Goal: Task Accomplishment & Management: Complete application form

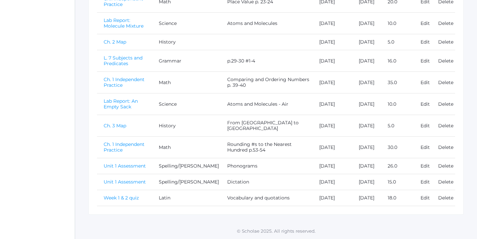
scroll to position [216, 0]
click at [132, 196] on link "Week 1 & 2 quiz" at bounding box center [121, 198] width 35 height 6
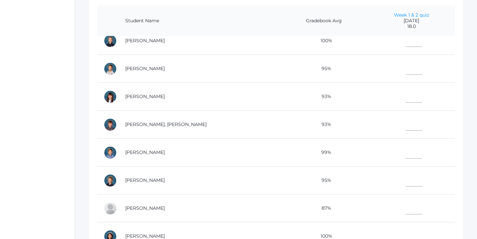
scroll to position [205, 0]
click at [406, 204] on input"] "text" at bounding box center [414, 206] width 17 height 15
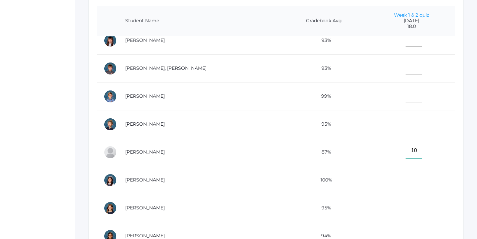
scroll to position [266, 0]
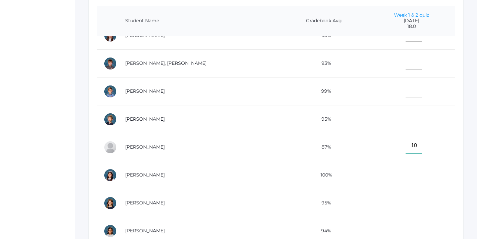
type input"] "10"
click at [406, 175] on input"] "text" at bounding box center [414, 173] width 17 height 15
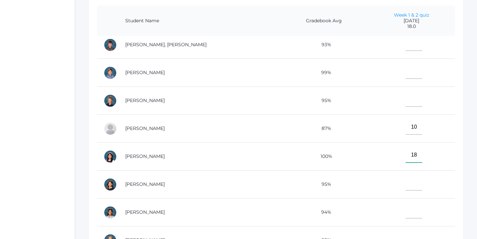
scroll to position [295, 0]
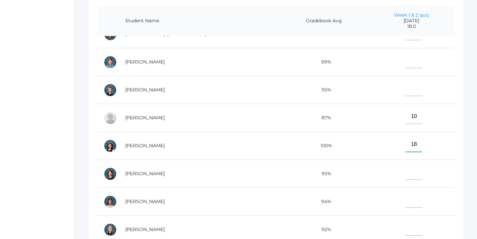
type input"] "18"
click at [406, 196] on input"] "text" at bounding box center [414, 200] width 17 height 15
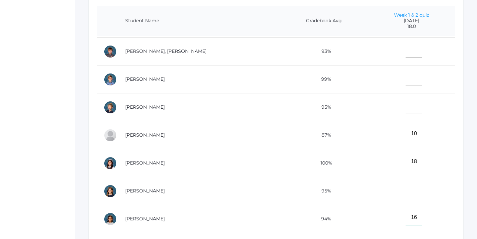
scroll to position [271, 0]
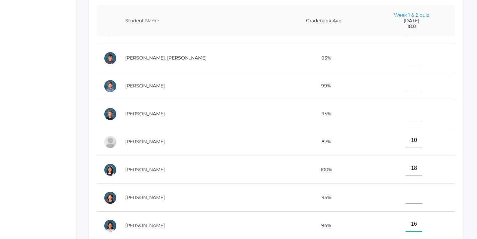
type input"] "16"
click at [406, 114] on input"] "text" at bounding box center [414, 112] width 17 height 15
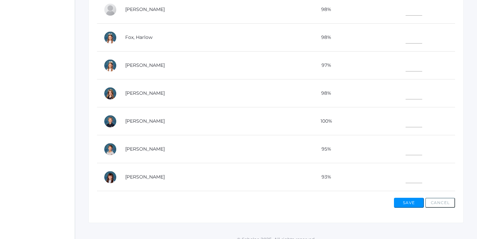
scroll to position [44, 0]
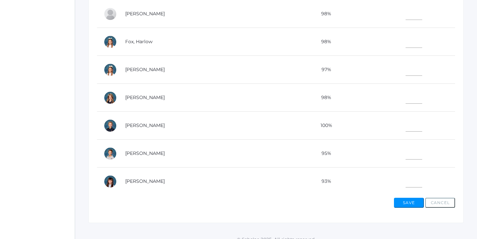
type input"] "14"
click at [406, 96] on input"] "text" at bounding box center [414, 96] width 17 height 15
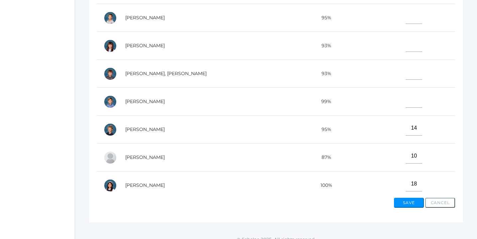
scroll to position [182, 0]
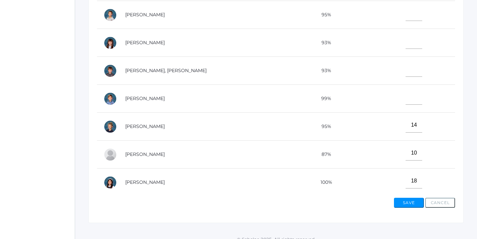
type input"] "14"
click at [406, 71] on input"] "text" at bounding box center [414, 69] width 17 height 15
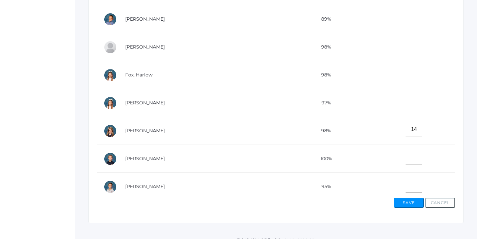
scroll to position [0, 0]
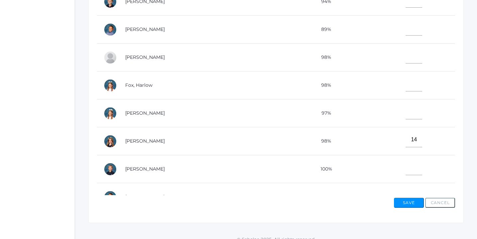
type input"] "14"
click at [406, 111] on input"] "text" at bounding box center [414, 111] width 17 height 15
type input"] "16"
click at [407, 55] on input"] "text" at bounding box center [414, 56] width 17 height 15
type input"] "18"
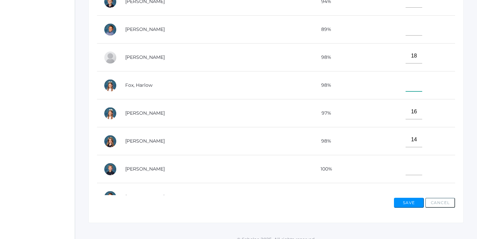
click at [406, 83] on input"] "text" at bounding box center [414, 83] width 17 height 15
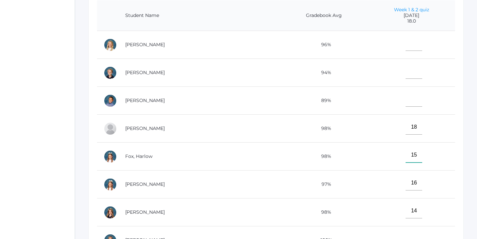
scroll to position [167, 0]
type input"] "15"
click at [406, 46] on input"] "text" at bounding box center [414, 44] width 17 height 15
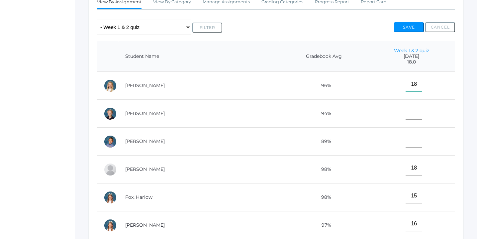
scroll to position [127, 0]
type input"] "18"
click at [406, 114] on input"] "text" at bounding box center [414, 112] width 17 height 15
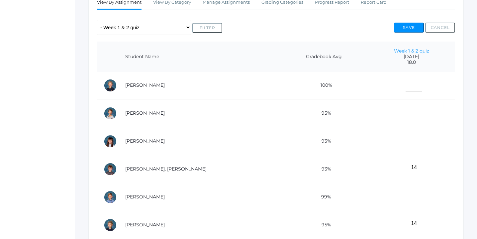
scroll to position [210, 0]
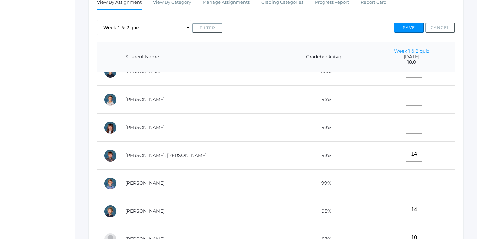
type input"] "18"
click at [410, 180] on input"] "text" at bounding box center [414, 181] width 17 height 15
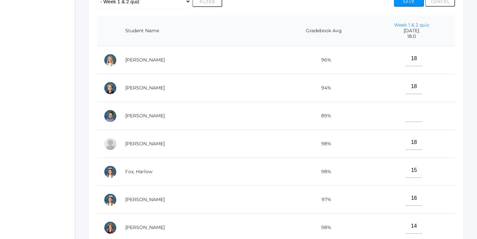
scroll to position [155, 0]
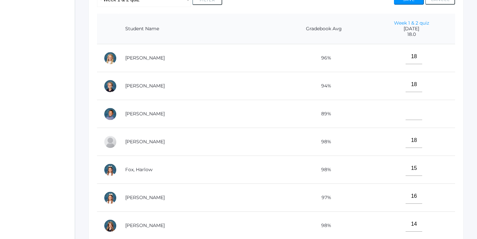
type input"] "18"
click at [406, 111] on input"] "text" at bounding box center [414, 112] width 17 height 15
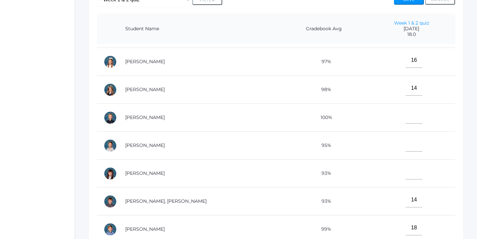
scroll to position [163, 0]
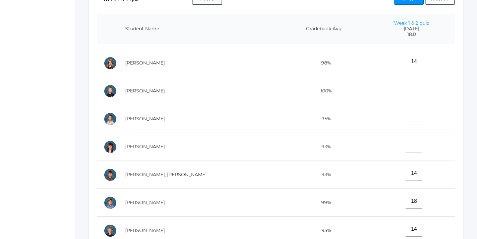
type input"] "10"
click at [406, 144] on input"] "text" at bounding box center [414, 145] width 17 height 15
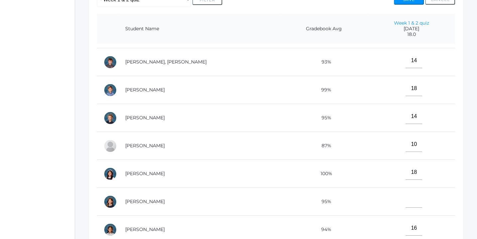
scroll to position [279, 0]
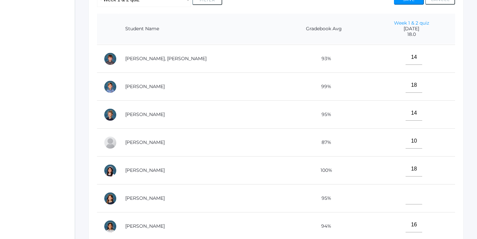
type input"] "18"
click at [406, 200] on input"] "text" at bounding box center [414, 196] width 17 height 15
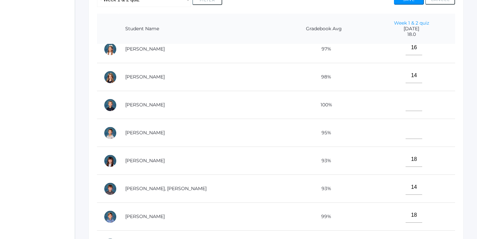
scroll to position [147, 0]
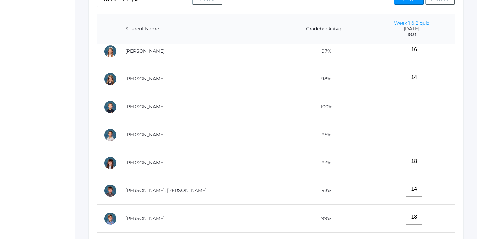
type input"] "18"
click at [406, 105] on input"] "text" at bounding box center [414, 105] width 17 height 15
type input"] "18"
click at [406, 135] on input"] "text" at bounding box center [414, 133] width 17 height 15
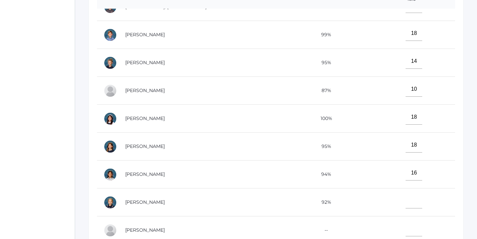
scroll to position [194, 0]
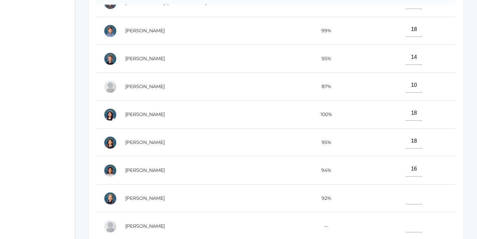
type input"] "14"
click at [406, 193] on input"] "text" at bounding box center [414, 196] width 17 height 15
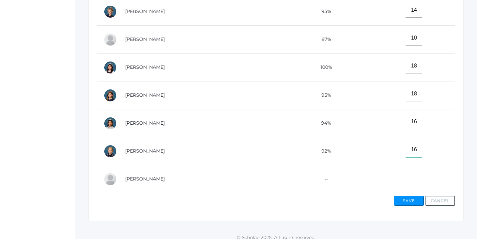
scroll to position [247, 0]
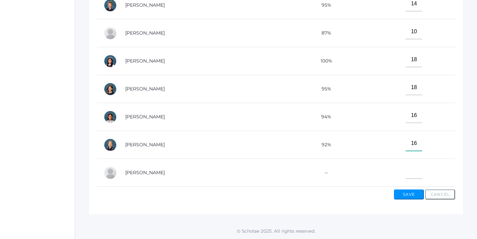
type input"] "16"
click at [408, 193] on button "Save" at bounding box center [409, 194] width 30 height 10
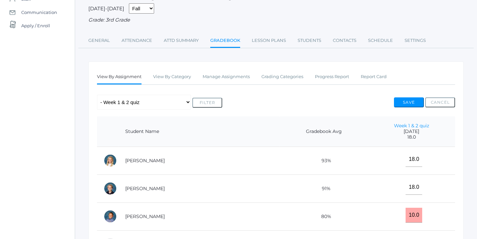
scroll to position [65, 0]
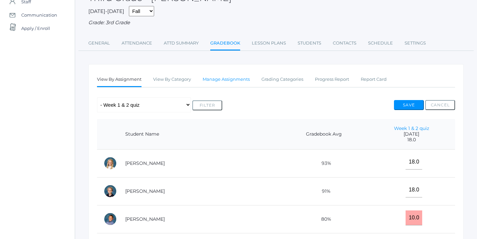
click at [239, 79] on link "Manage Assignments" at bounding box center [226, 79] width 47 height 13
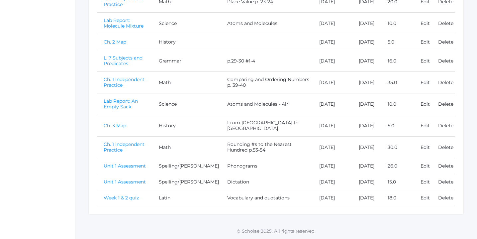
scroll to position [212, 0]
click at [129, 141] on link "Ch. 1 Independent Practice" at bounding box center [124, 147] width 41 height 12
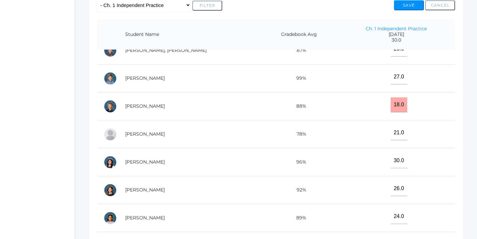
scroll to position [294, 0]
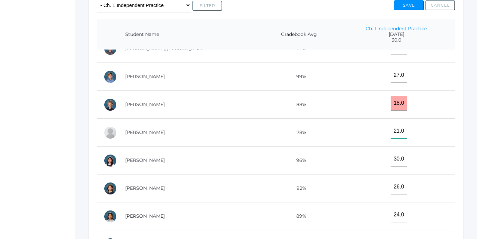
click at [391, 131] on input"] "21.0" at bounding box center [399, 131] width 17 height 15
type input"] "29.0"
click at [391, 103] on input "18.0" at bounding box center [399, 103] width 17 height 15
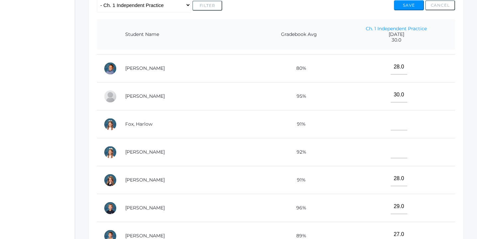
scroll to position [49, 0]
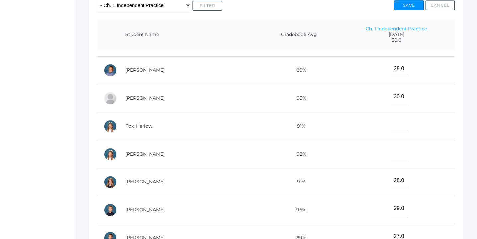
type input "29.0"
click at [391, 128] on input"] "text" at bounding box center [399, 124] width 17 height 15
type input"] "29"
click at [391, 151] on input"] "text" at bounding box center [399, 152] width 17 height 15
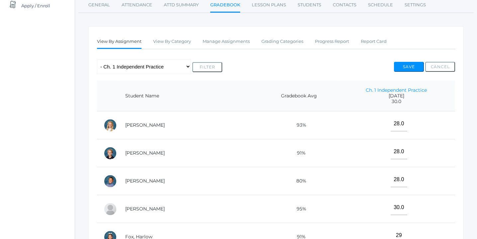
scroll to position [84, 0]
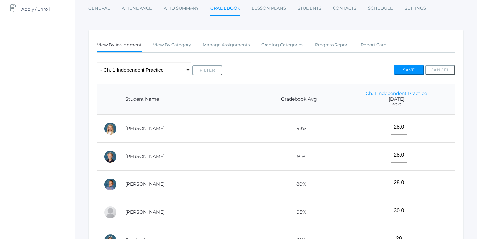
type input"] "29"
click at [408, 71] on button "Save" at bounding box center [409, 70] width 30 height 10
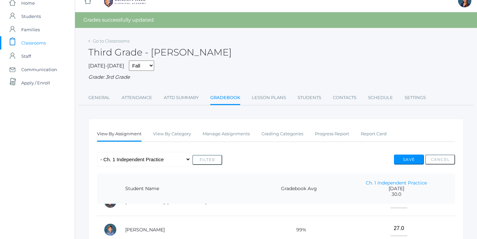
scroll to position [10, 0]
click at [228, 133] on link "Manage Assignments" at bounding box center [226, 134] width 47 height 13
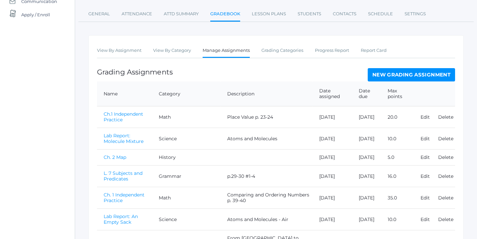
scroll to position [81, 0]
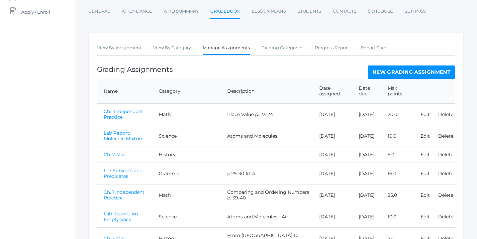
click at [381, 71] on link "New Grading Assignment" at bounding box center [411, 71] width 87 height 13
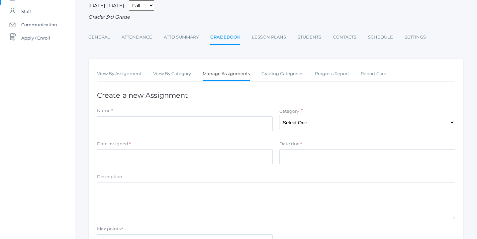
scroll to position [56, 0]
click at [450, 120] on select "Select One Character/Citizenship Math Grammar Literature Latin History Science …" at bounding box center [368, 122] width 176 height 15
select select "1117"
click at [280, 115] on select "Select One Character/Citizenship Math Grammar Literature Latin History Science …" at bounding box center [368, 122] width 176 height 15
click at [231, 125] on input "Name" at bounding box center [185, 123] width 176 height 15
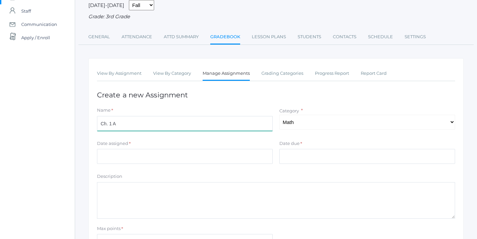
type input "Ch. 1 Assessment"
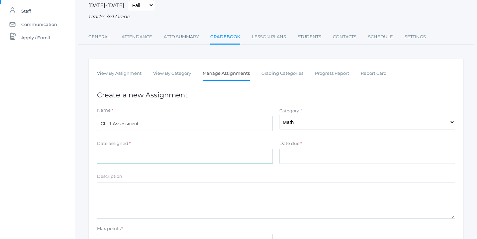
click at [129, 158] on input "Date assigned" at bounding box center [185, 156] width 176 height 15
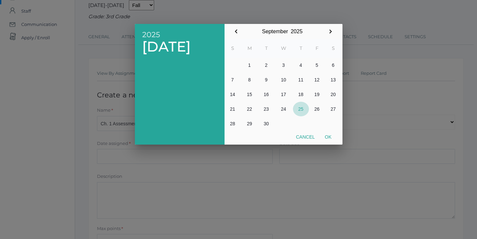
click at [300, 108] on button "25" at bounding box center [301, 109] width 16 height 15
click at [330, 139] on button "Ok" at bounding box center [328, 137] width 17 height 12
type input "[DATE]"
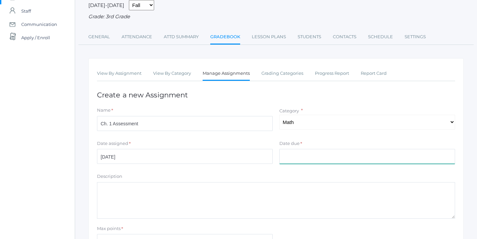
click at [323, 155] on input "Date due" at bounding box center [368, 156] width 176 height 15
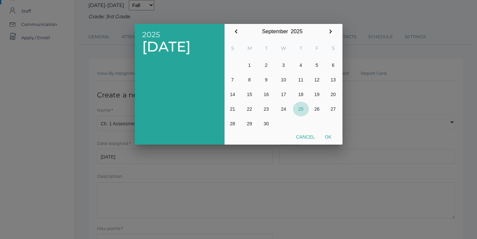
click at [301, 109] on button "25" at bounding box center [301, 109] width 16 height 15
click at [330, 137] on button "Ok" at bounding box center [328, 137] width 17 height 12
type input "[DATE]"
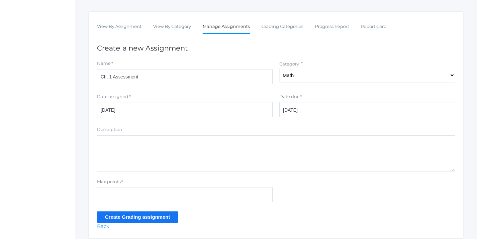
scroll to position [109, 0]
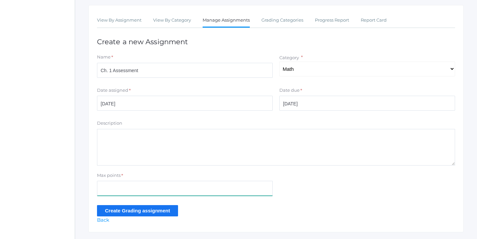
click at [131, 190] on input "Max points" at bounding box center [185, 188] width 176 height 15
type input "20"
click at [139, 211] on input "Create Grading assignment" at bounding box center [137, 210] width 81 height 11
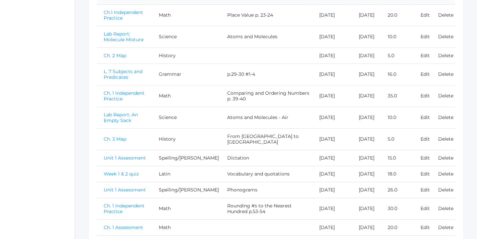
scroll to position [253, 0]
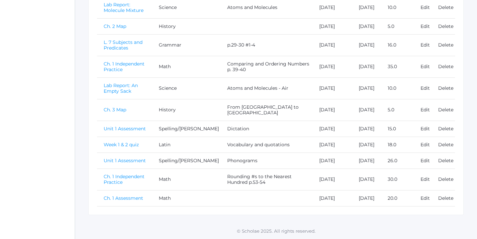
click at [124, 195] on link "Ch. 1 Assessment" at bounding box center [124, 198] width 40 height 6
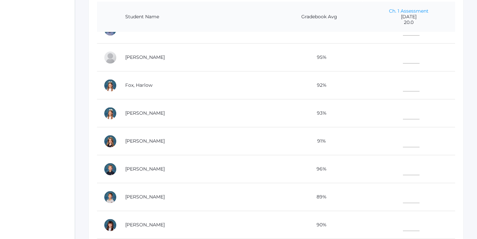
scroll to position [74, 0]
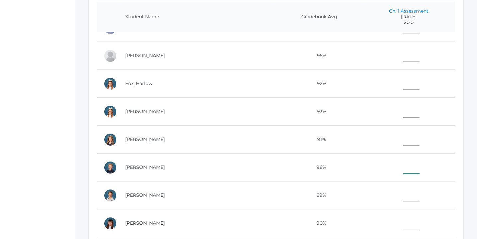
click at [403, 166] on input"] "text" at bounding box center [411, 166] width 17 height 15
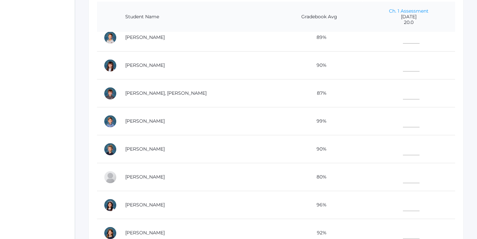
scroll to position [234, 0]
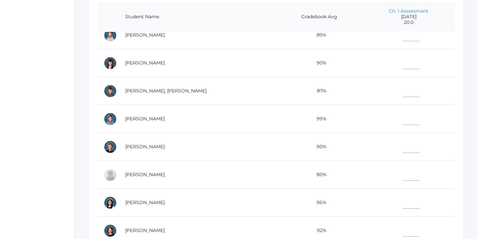
type input"] "20"
click at [403, 204] on input"] "text" at bounding box center [411, 201] width 17 height 15
type input"] "2"
type input"] "19"
click at [403, 120] on input"] "text" at bounding box center [411, 117] width 17 height 15
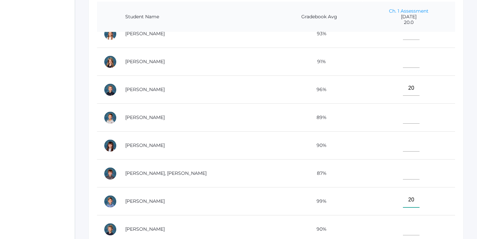
scroll to position [119, 0]
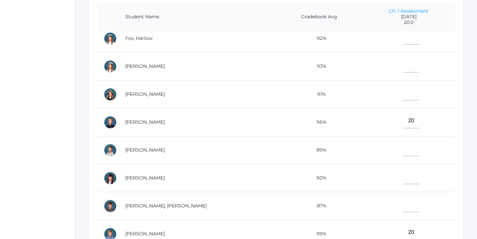
type input"] "20"
click at [403, 93] on input"] "text" at bounding box center [411, 92] width 17 height 15
type input"] "17"
click at [403, 205] on input"] "text" at bounding box center [411, 204] width 17 height 15
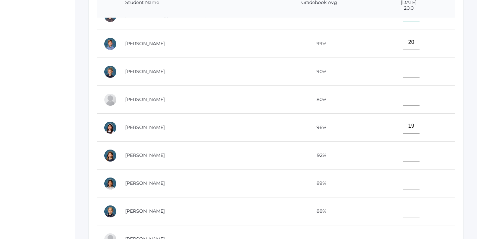
scroll to position [184, 0]
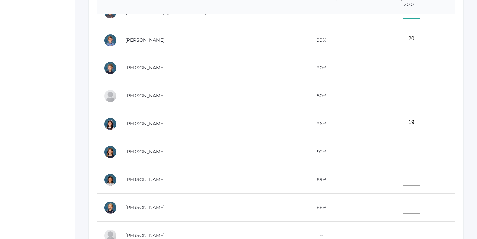
type input"] "20"
click at [403, 178] on input"] "text" at bounding box center [411, 178] width 17 height 15
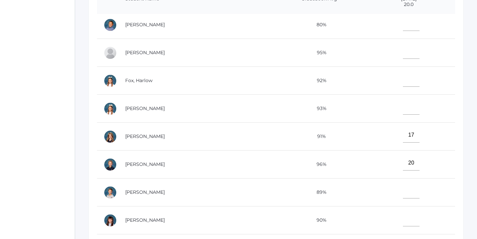
scroll to position [54, 0]
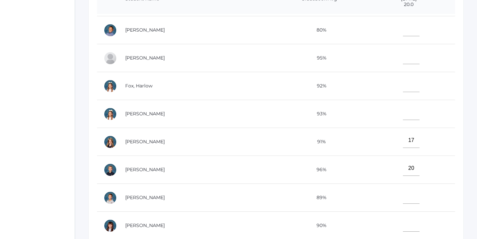
type input"] "17"
click at [403, 196] on input"] "text" at bounding box center [411, 196] width 17 height 15
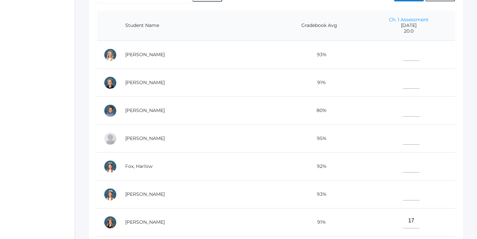
scroll to position [152, 0]
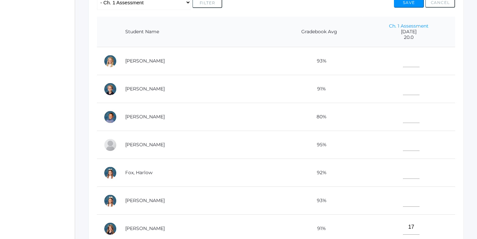
type input"] "19"
click at [403, 87] on input"] "text" at bounding box center [411, 87] width 17 height 15
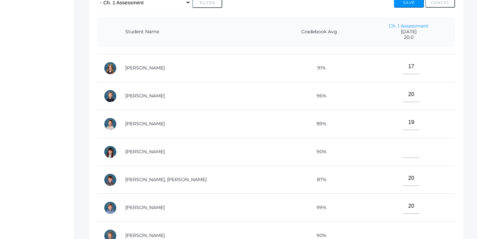
scroll to position [164, 0]
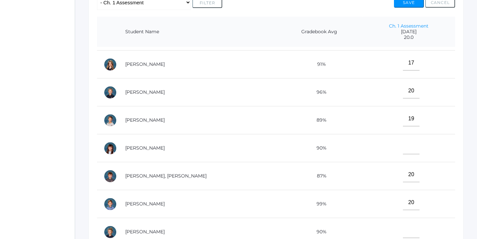
type input"] "20"
click at [403, 147] on input"] "text" at bounding box center [411, 146] width 17 height 15
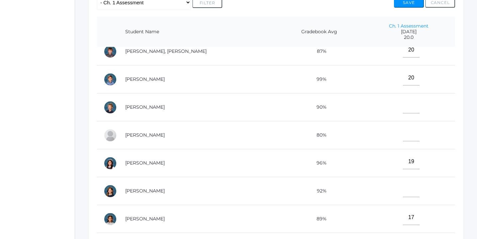
scroll to position [295, 0]
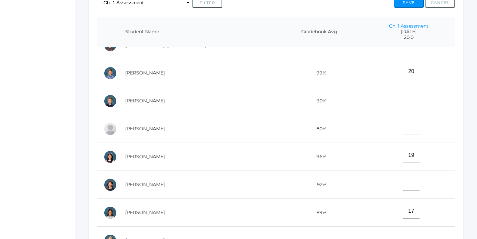
type input"] "19"
click at [403, 180] on input"] "text" at bounding box center [411, 183] width 17 height 15
type input"] "15"
click at [403, 125] on input"] "text" at bounding box center [411, 127] width 17 height 15
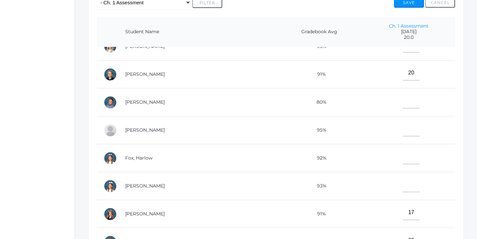
scroll to position [0, 0]
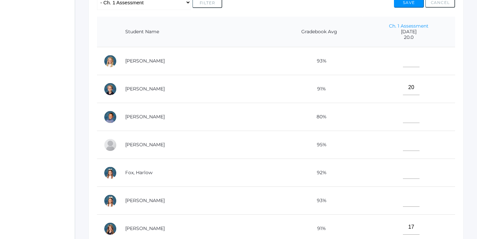
type input"] "14"
click at [403, 60] on input"] "text" at bounding box center [411, 59] width 17 height 15
type input"] "14"
click at [403, 145] on input"] "text" at bounding box center [411, 143] width 17 height 15
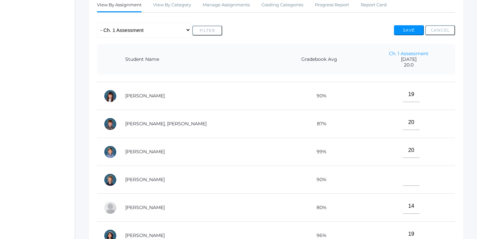
scroll to position [245, 0]
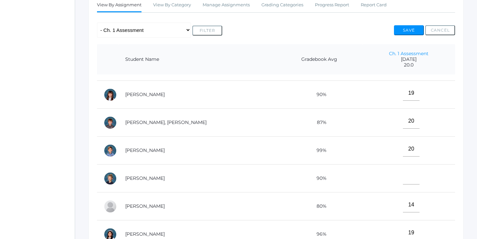
type input"] "13"
click at [403, 176] on input"] "text" at bounding box center [411, 177] width 17 height 15
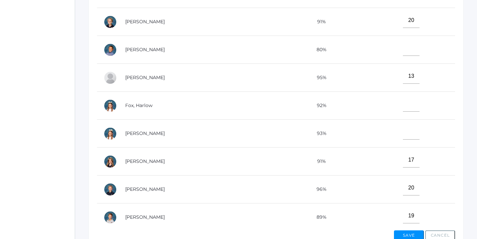
scroll to position [0, 0]
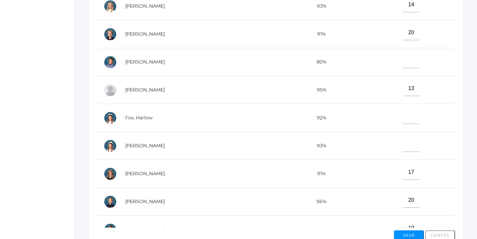
type input"] "13"
click at [403, 116] on input"] "text" at bounding box center [411, 116] width 17 height 15
type input"] "16"
click at [403, 144] on input"] "text" at bounding box center [411, 144] width 17 height 15
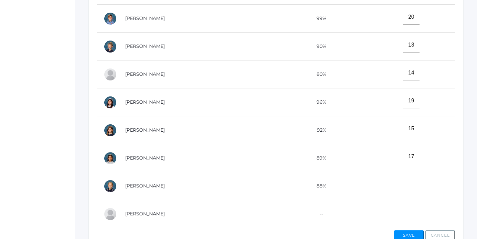
scroll to position [295, 0]
type input"] "11"
click at [403, 184] on input"] "text" at bounding box center [411, 184] width 17 height 15
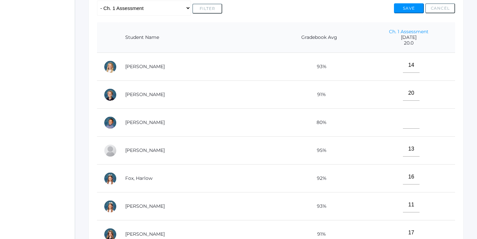
scroll to position [143, 0]
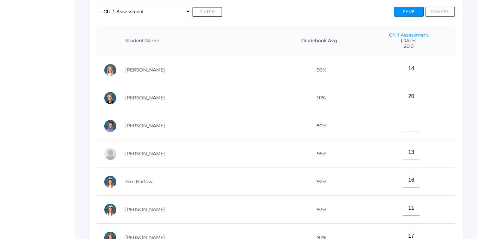
type input"] "19"
click at [403, 126] on input"] "text" at bounding box center [411, 124] width 17 height 15
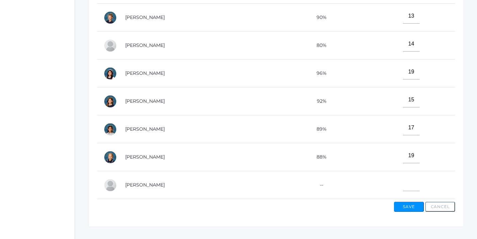
scroll to position [247, 0]
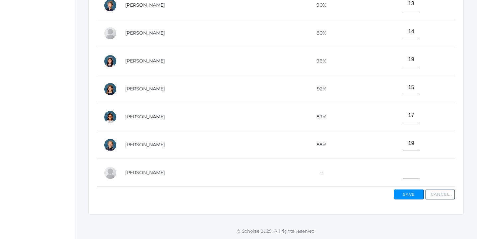
type input"] "10"
click at [407, 194] on button "Save" at bounding box center [409, 194] width 30 height 10
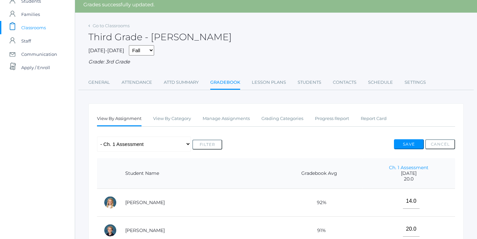
scroll to position [25, 0]
